Goal: Task Accomplishment & Management: Use online tool/utility

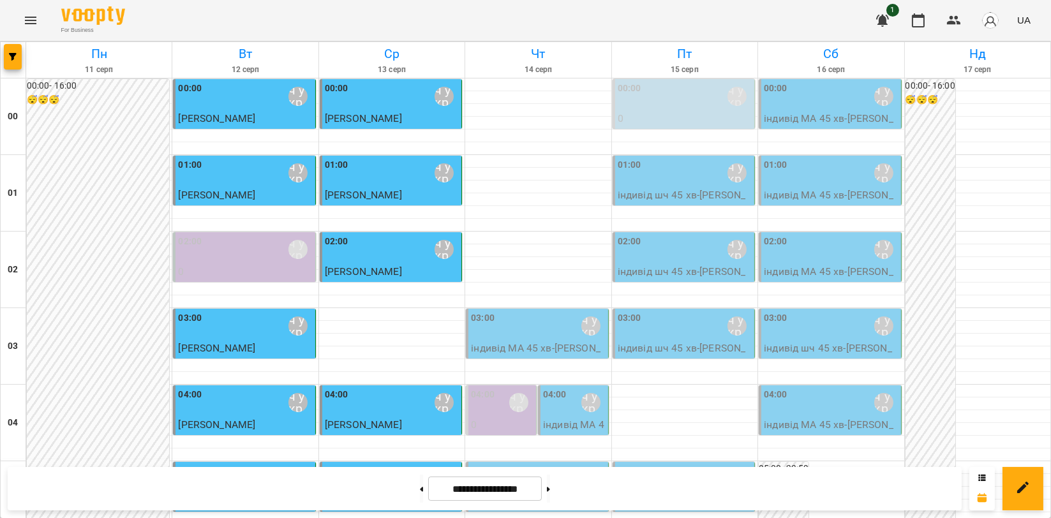
scroll to position [1456, 0]
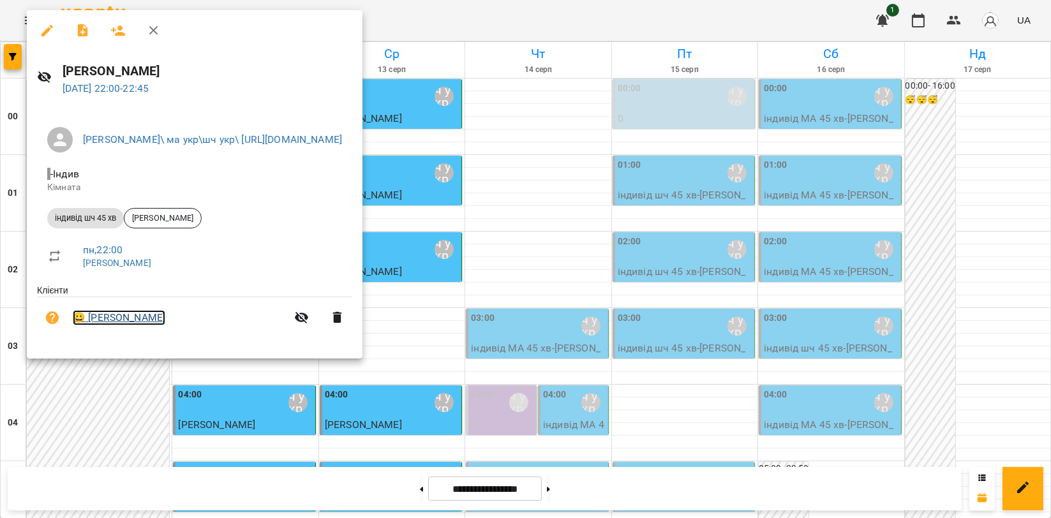
click at [147, 322] on link "😀 [PERSON_NAME]" at bounding box center [119, 317] width 93 height 15
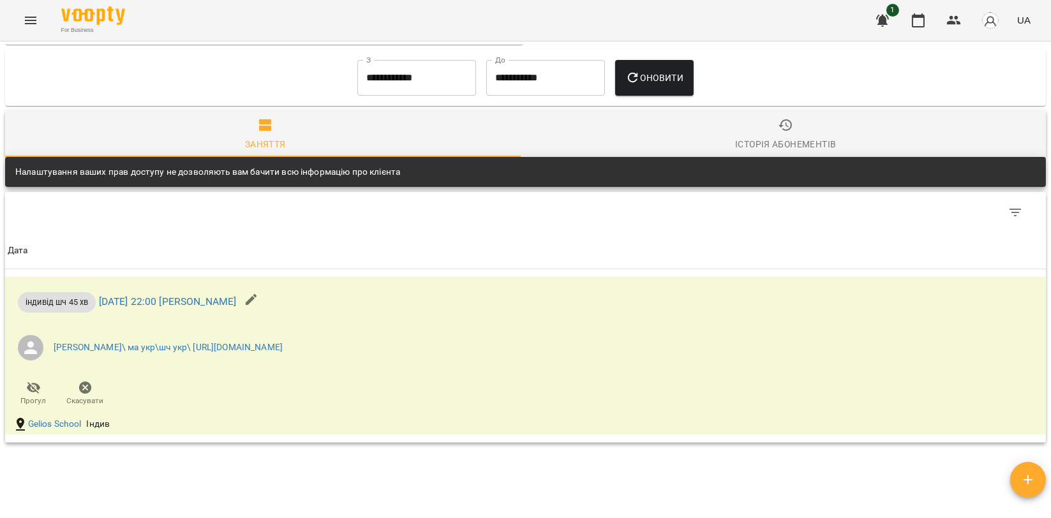
scroll to position [1063, 0]
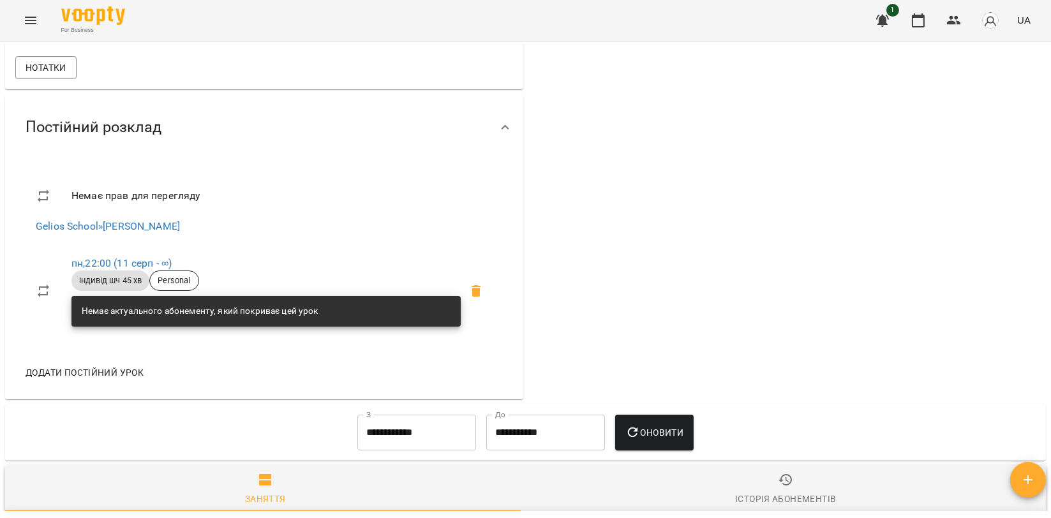
click at [64, 82] on div "Нотатки" at bounding box center [264, 68] width 503 height 28
click at [64, 75] on span "Нотатки" at bounding box center [46, 67] width 41 height 15
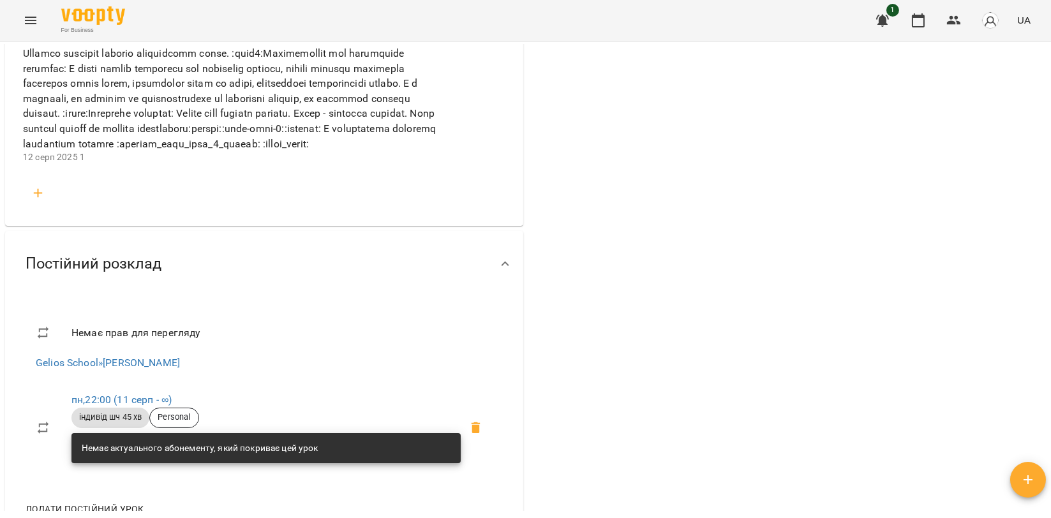
scroll to position [1914, 0]
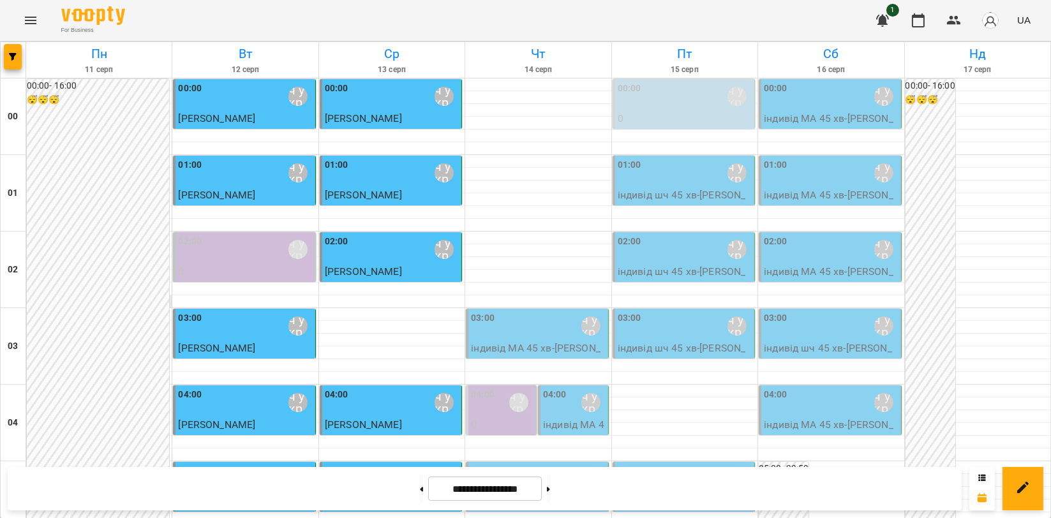
scroll to position [1456, 0]
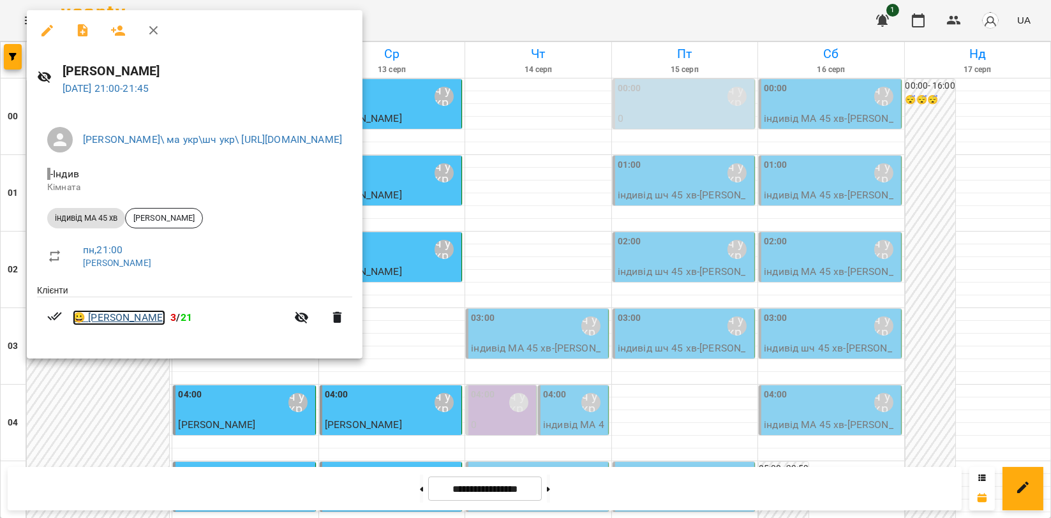
click at [135, 317] on link "😀 [PERSON_NAME]" at bounding box center [119, 317] width 93 height 15
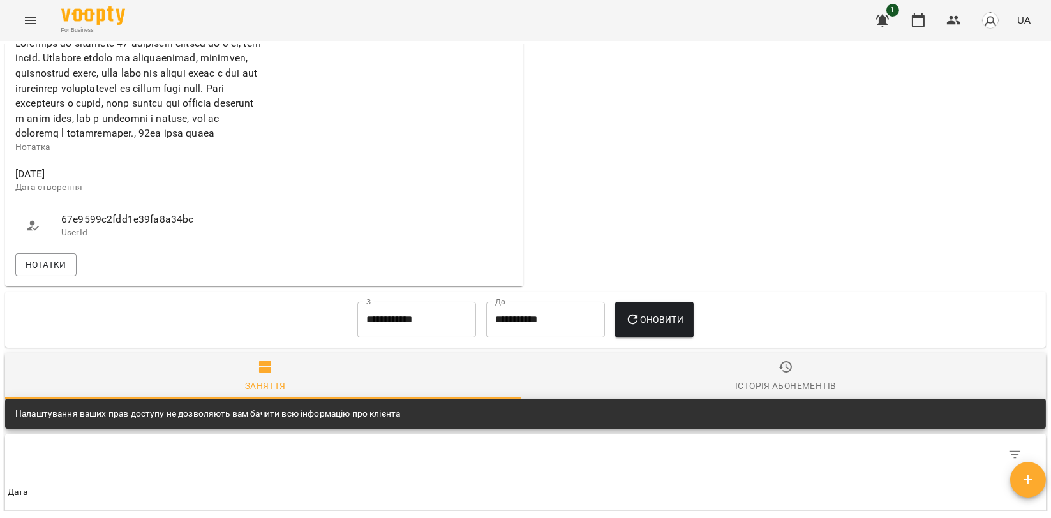
scroll to position [709, 0]
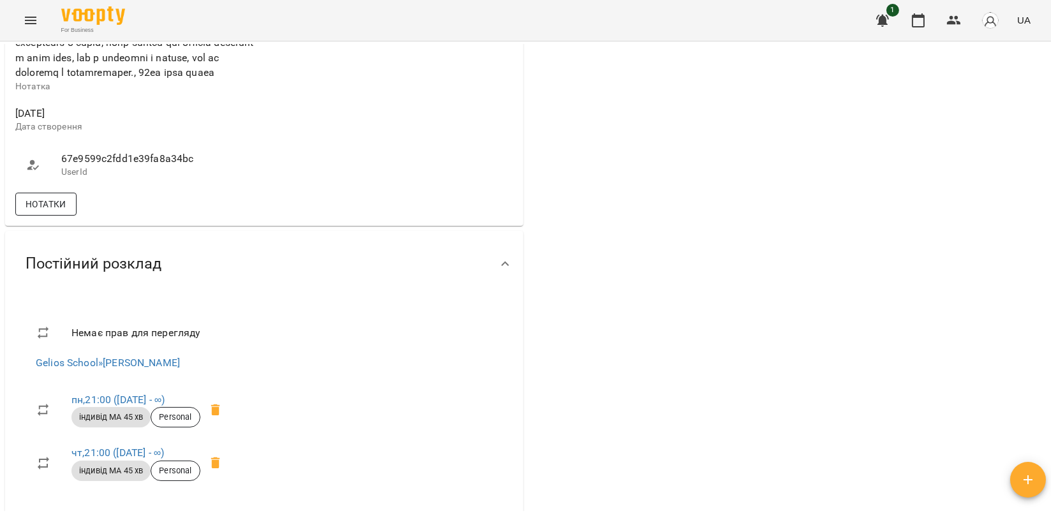
click at [66, 212] on span "Нотатки" at bounding box center [46, 204] width 41 height 15
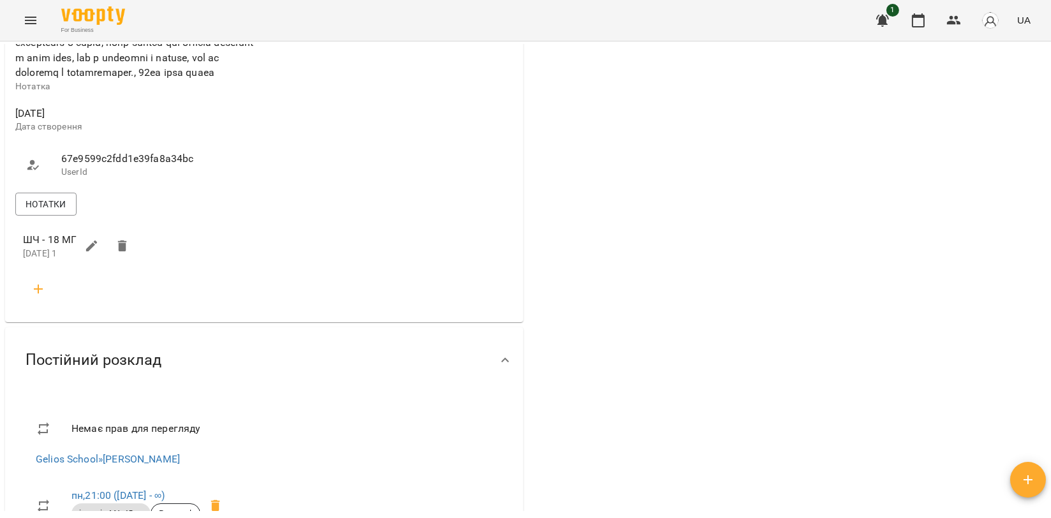
click at [36, 297] on icon "button" at bounding box center [38, 288] width 15 height 15
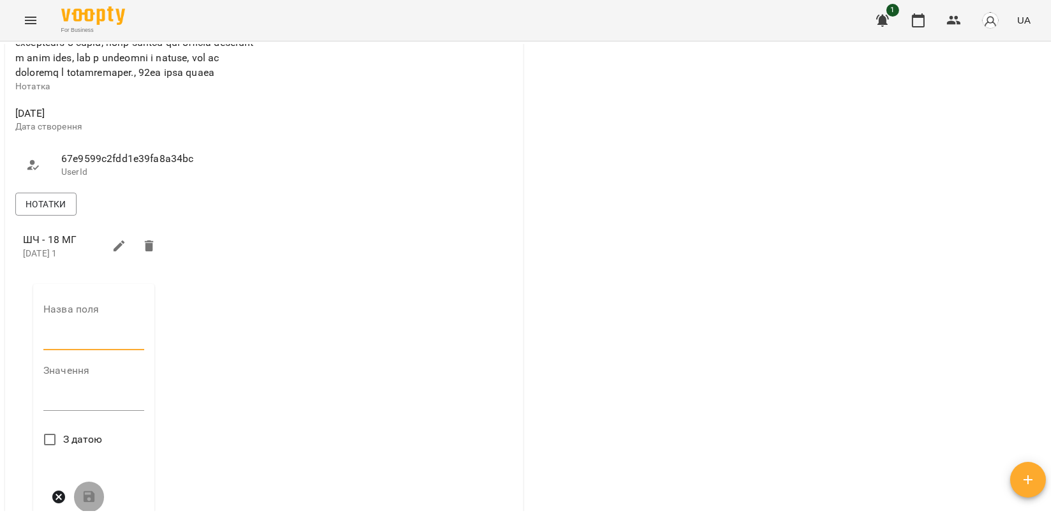
click at [65, 350] on input "text" at bounding box center [93, 340] width 101 height 20
type input "*"
